Goal: Task Accomplishment & Management: Complete application form

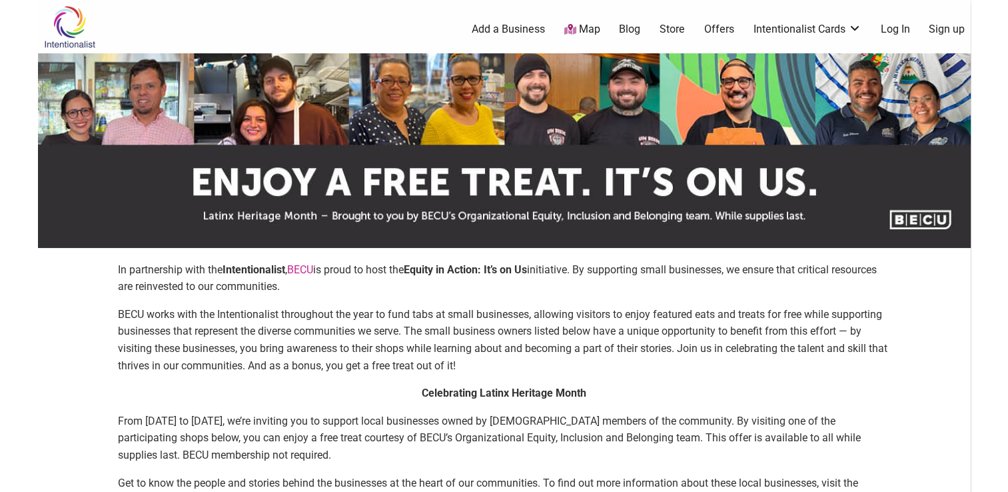
click at [953, 31] on link "Sign up" at bounding box center [946, 29] width 36 height 15
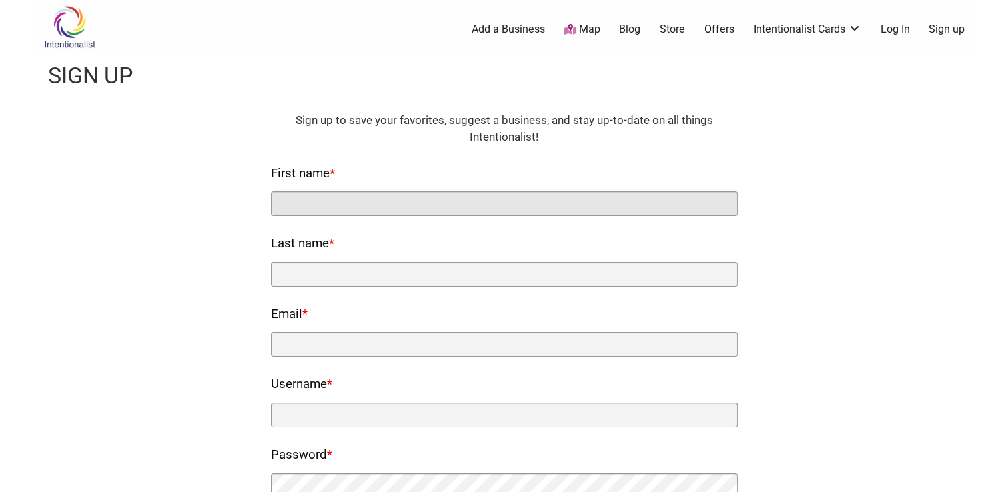
click at [310, 197] on input "First name *" at bounding box center [504, 203] width 466 height 25
type input "[PERSON_NAME]"
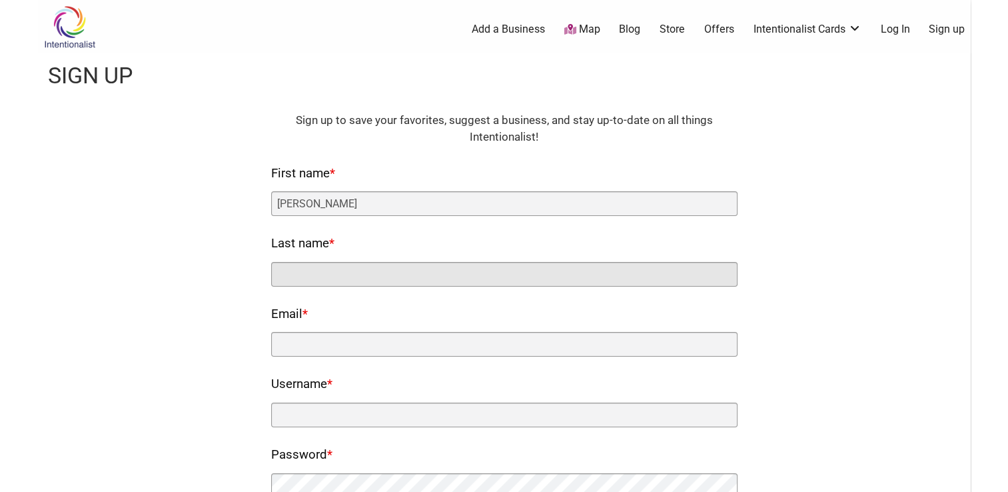
type input "[PERSON_NAME]"
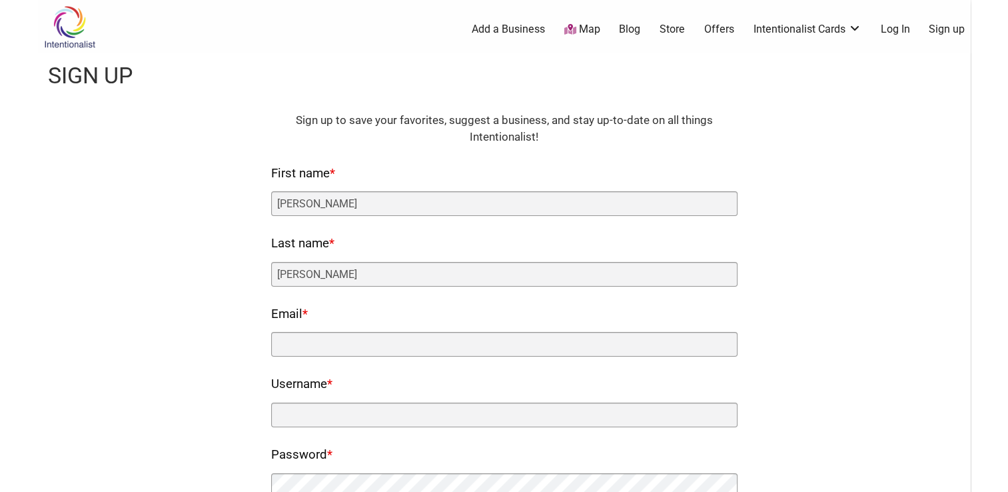
type input "[EMAIL_ADDRESS][DOMAIN_NAME]"
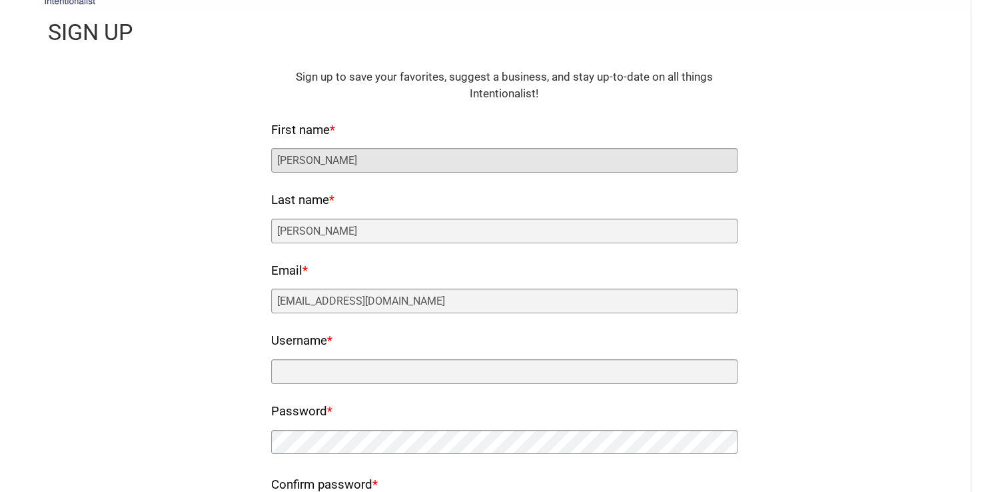
scroll to position [67, 0]
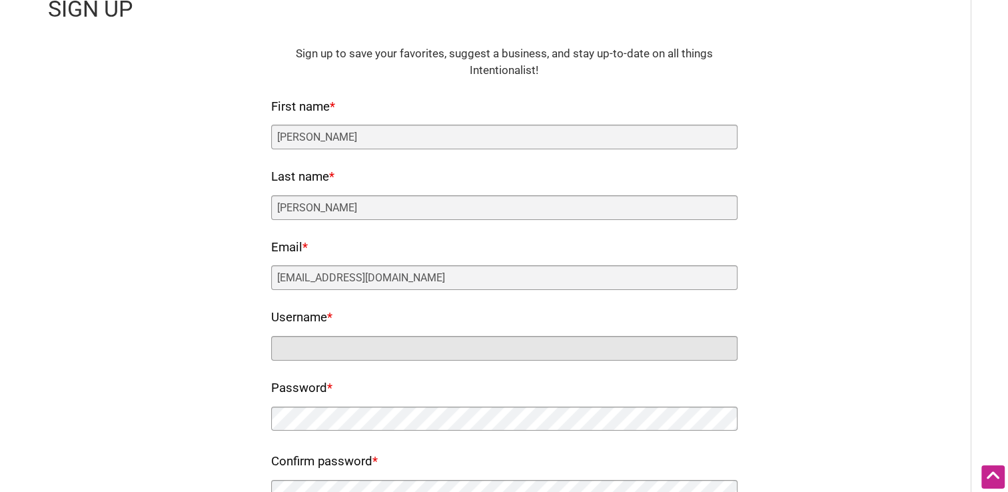
click at [291, 349] on input "Username *" at bounding box center [504, 348] width 466 height 25
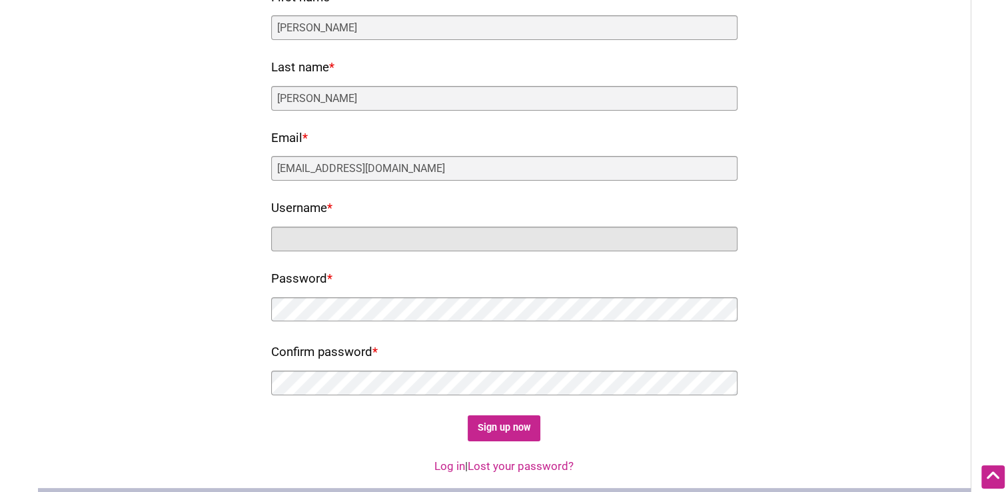
scroll to position [200, 0]
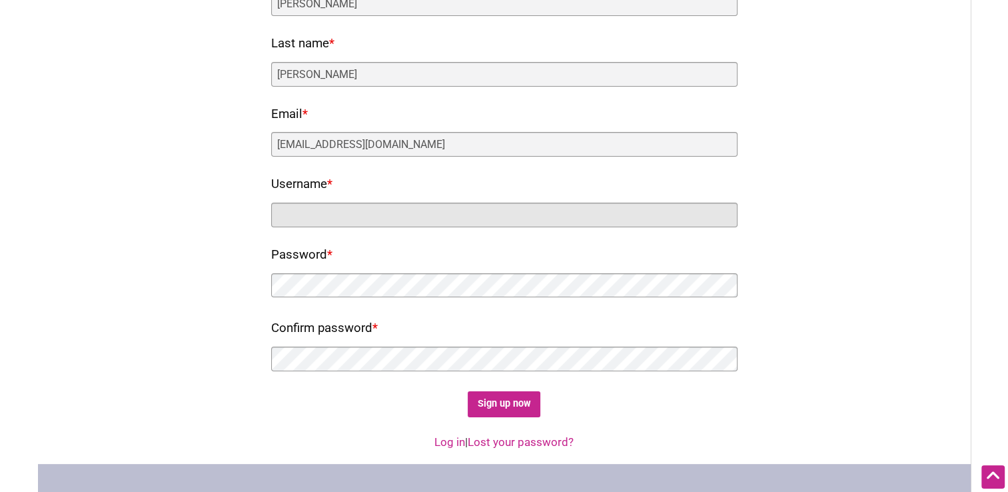
click at [298, 211] on input "Username *" at bounding box center [504, 214] width 466 height 25
type input "mabelfix"
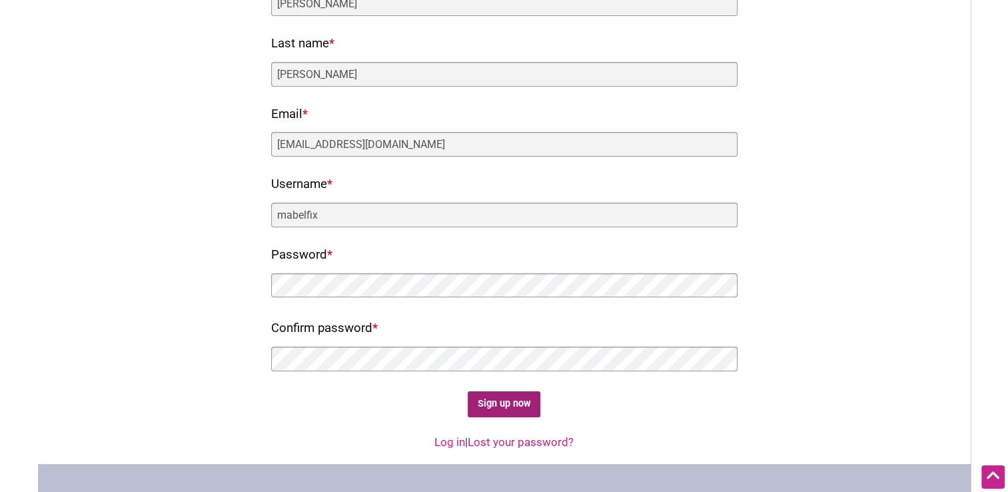
click at [498, 406] on input "Sign up now" at bounding box center [504, 404] width 73 height 26
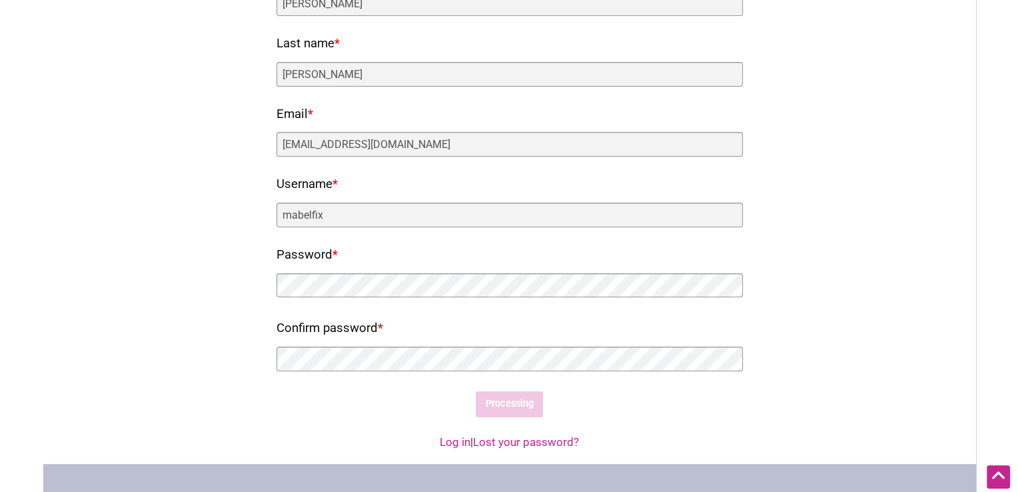
scroll to position [0, 0]
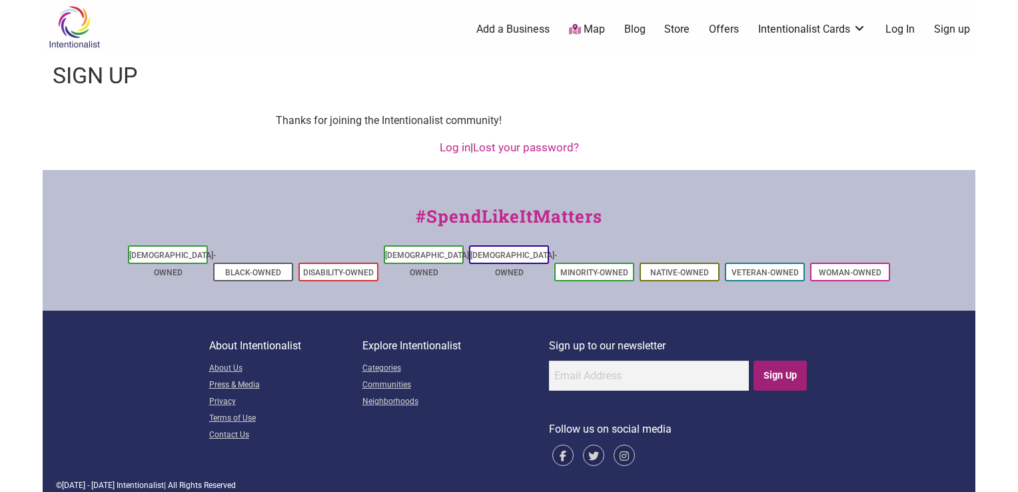
click at [770, 361] on input "Sign Up" at bounding box center [780, 375] width 54 height 30
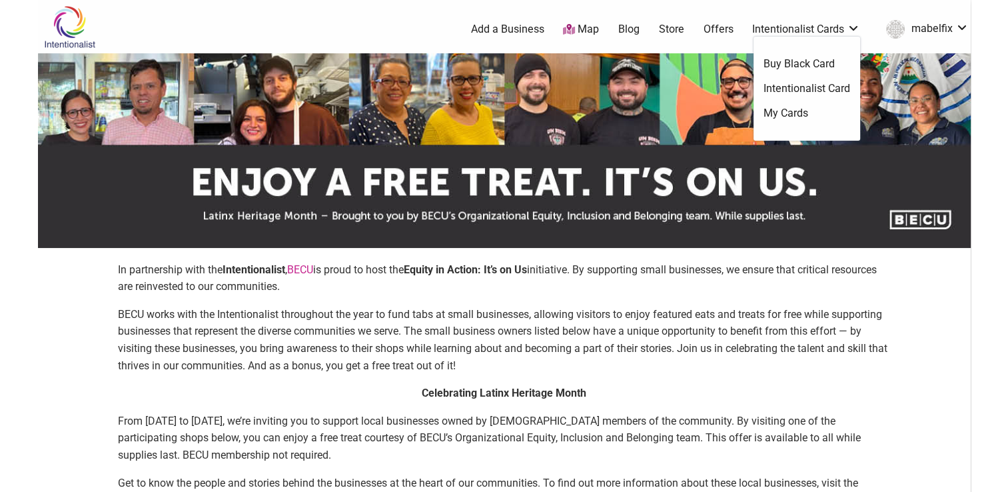
click at [800, 85] on link "Intentionalist Card" at bounding box center [806, 88] width 87 height 15
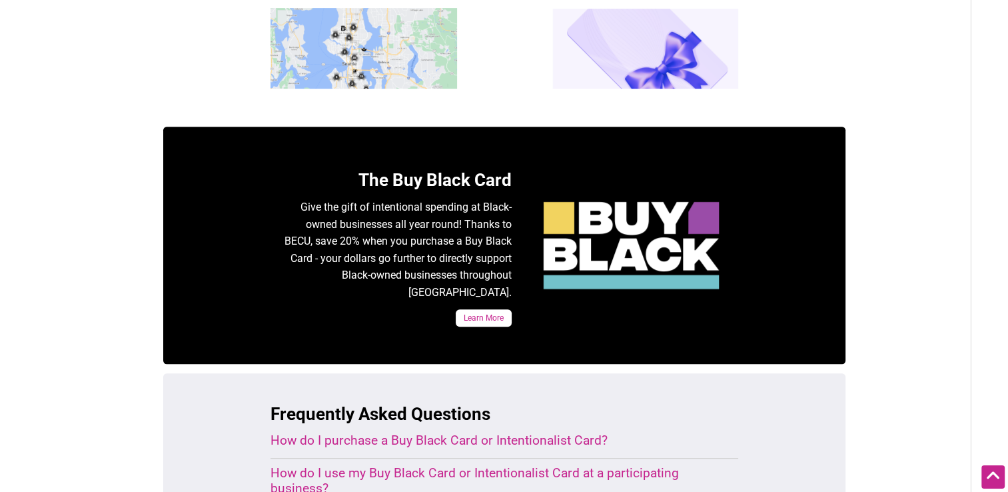
scroll to position [400, 0]
